Goal: Task Accomplishment & Management: Manage account settings

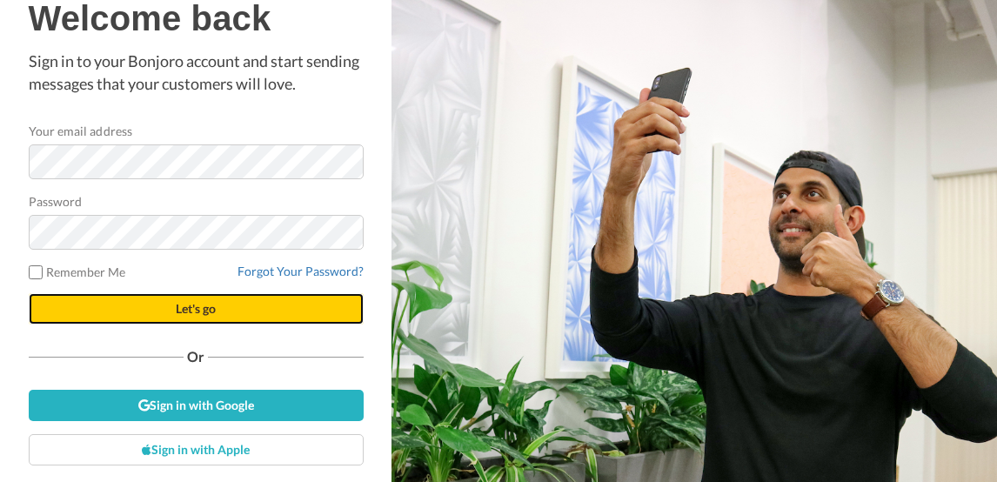
click at [191, 305] on span "Let's go" at bounding box center [196, 308] width 40 height 15
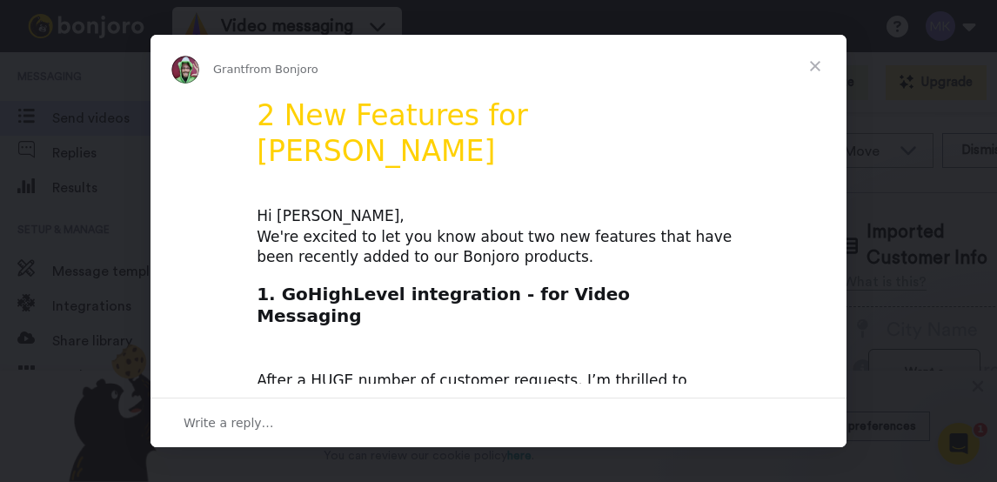
click at [815, 62] on span "Close" at bounding box center [815, 66] width 63 height 63
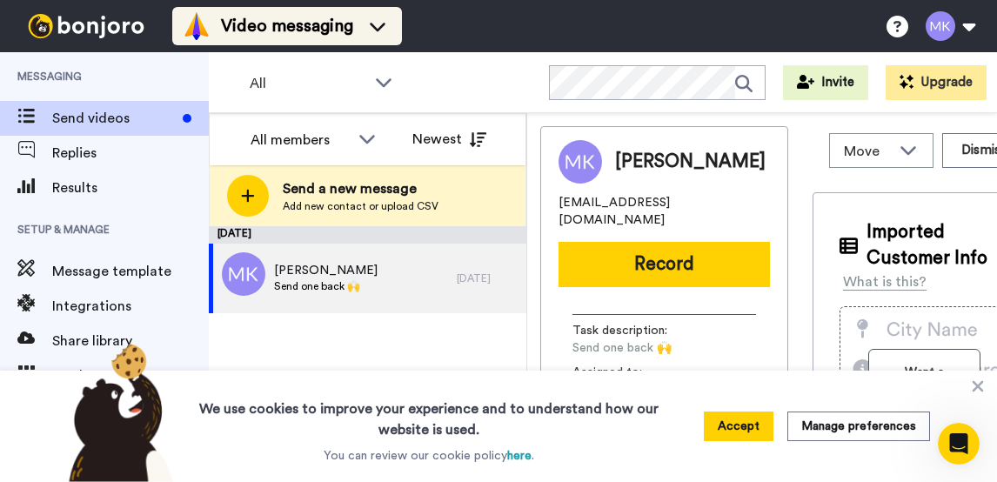
click at [208, 23] on img at bounding box center [197, 26] width 28 height 28
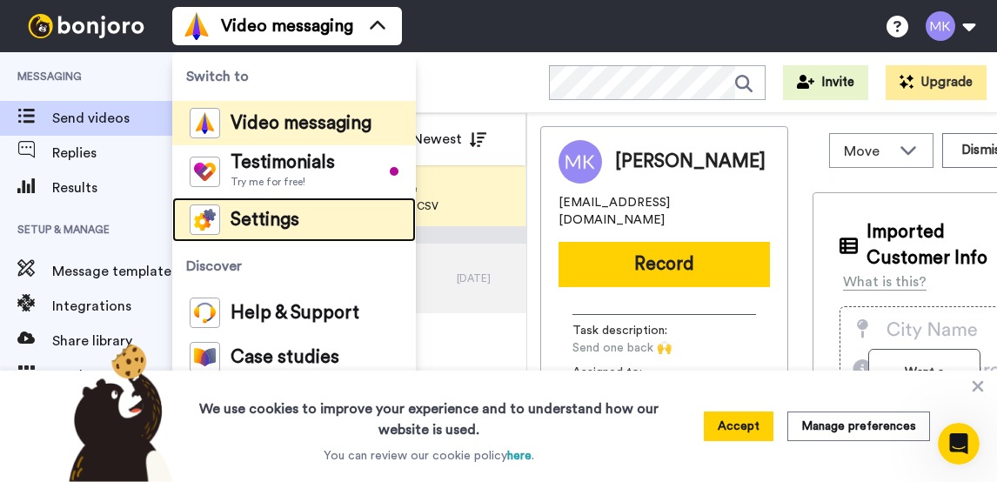
click at [260, 226] on span "Settings" at bounding box center [265, 219] width 69 height 17
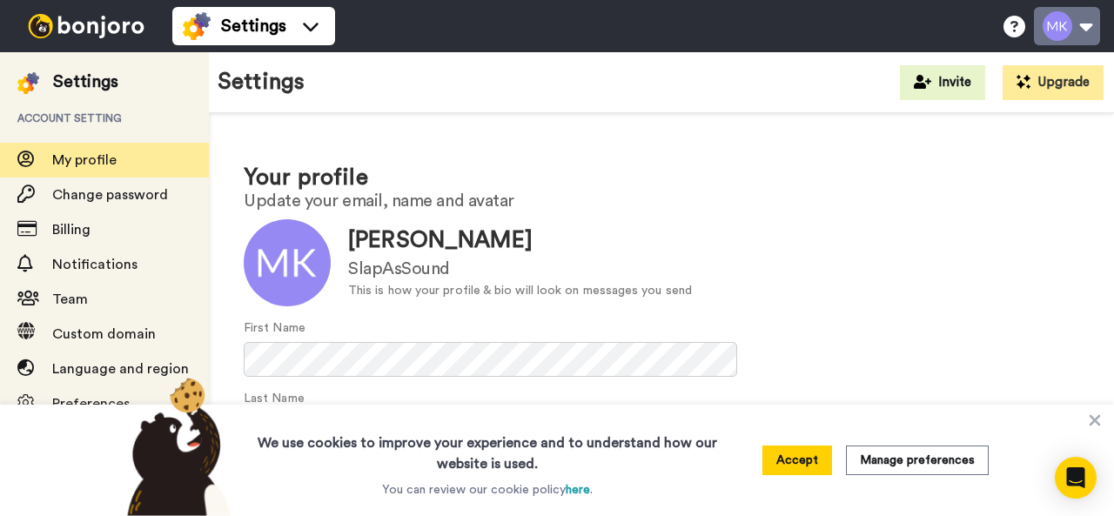
click at [996, 26] on button at bounding box center [1067, 26] width 66 height 38
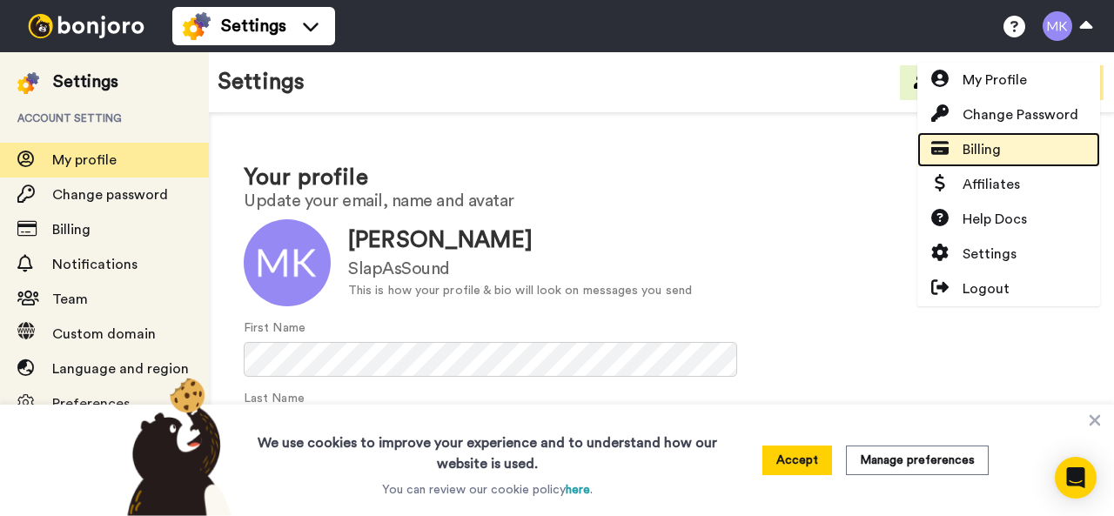
click at [978, 154] on span "Billing" at bounding box center [981, 149] width 38 height 21
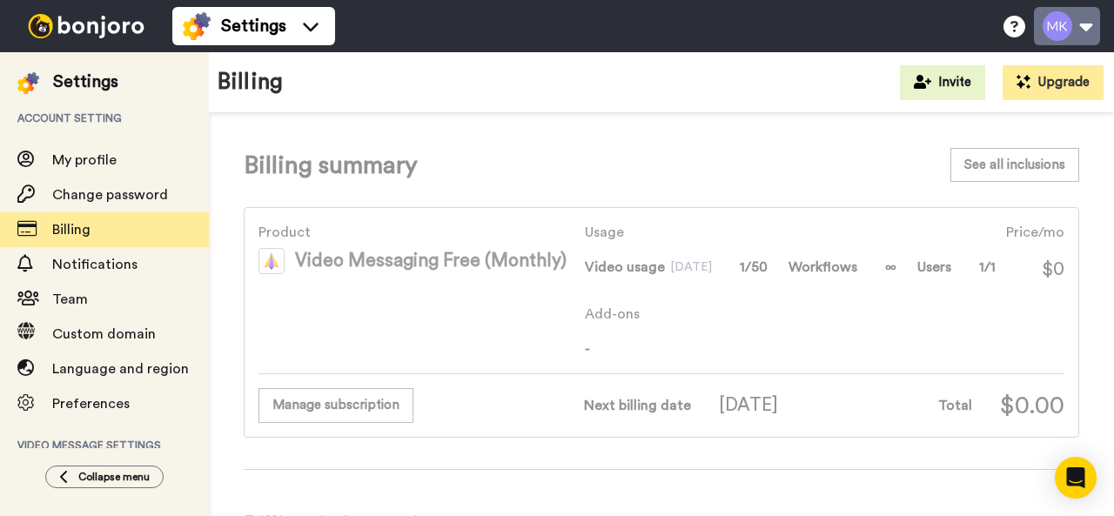
click at [1088, 30] on button at bounding box center [1067, 26] width 66 height 38
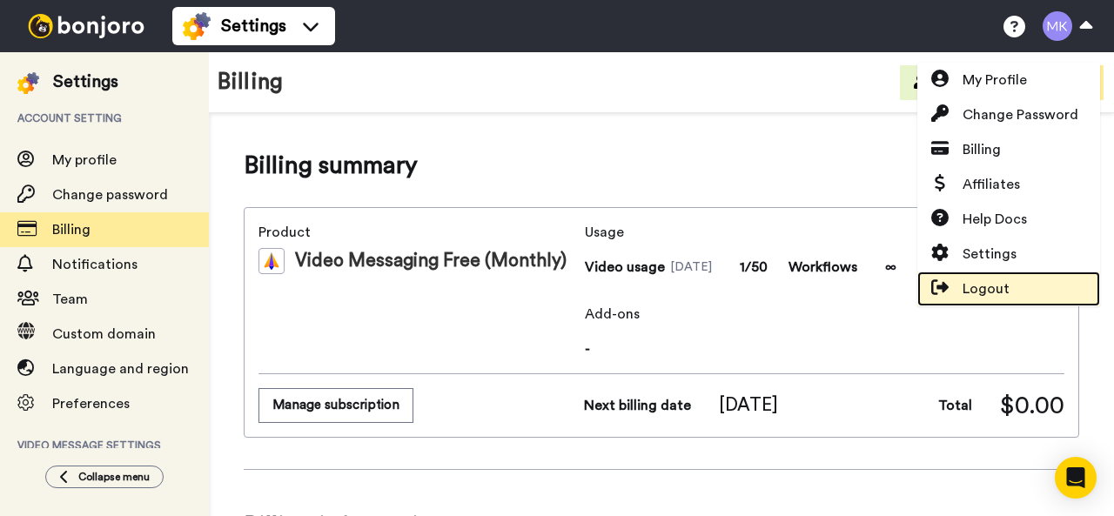
click at [983, 294] on span "Logout" at bounding box center [985, 288] width 47 height 21
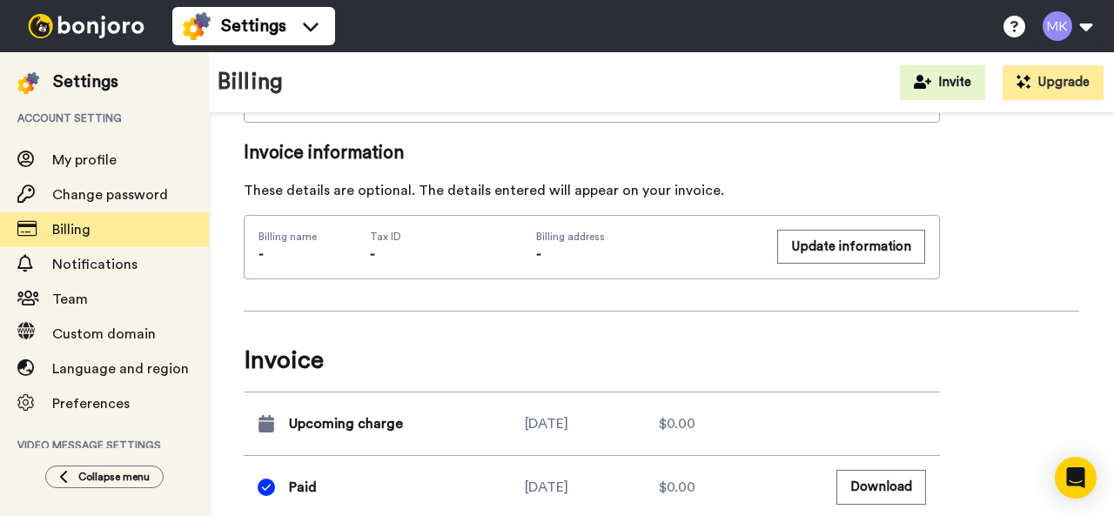
scroll to position [379, 0]
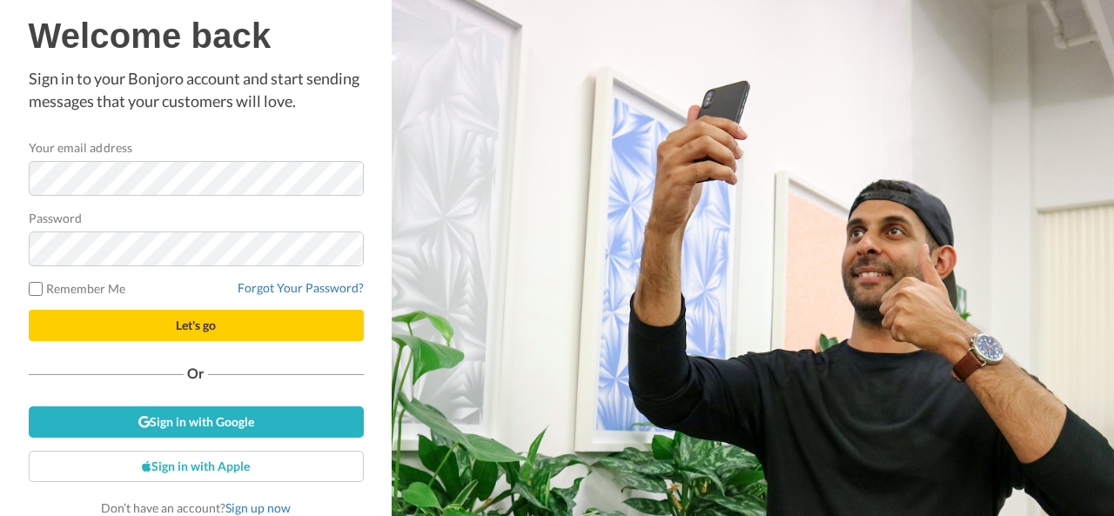
scroll to position [4, 0]
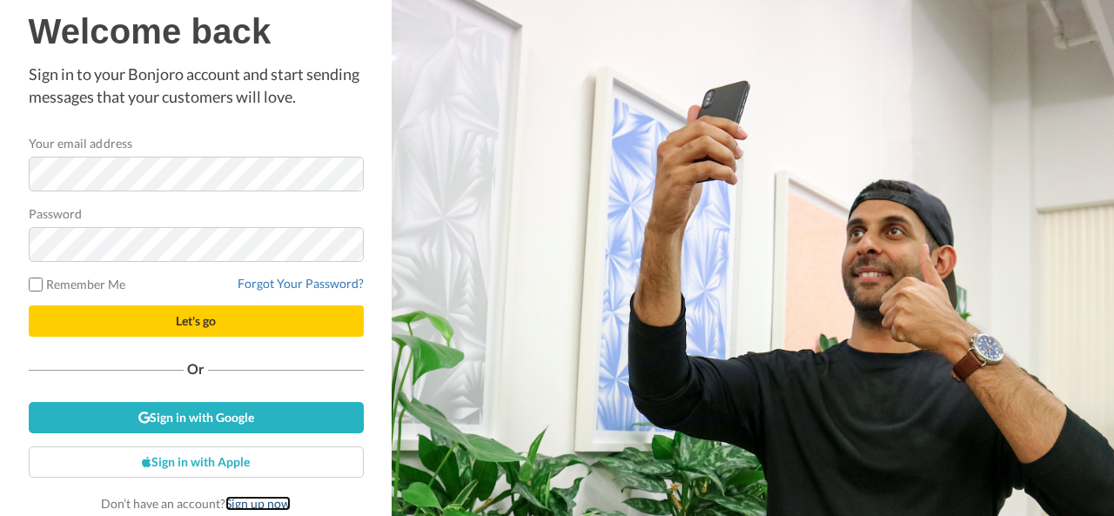
click at [243, 500] on link "Sign up now" at bounding box center [257, 503] width 65 height 15
